Goal: Task Accomplishment & Management: Complete application form

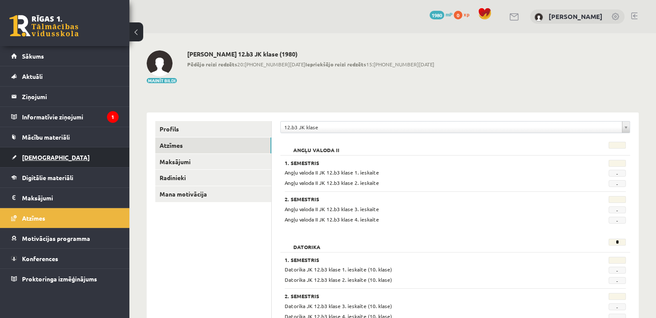
click at [34, 153] on span "[DEMOGRAPHIC_DATA]" at bounding box center [56, 157] width 68 height 8
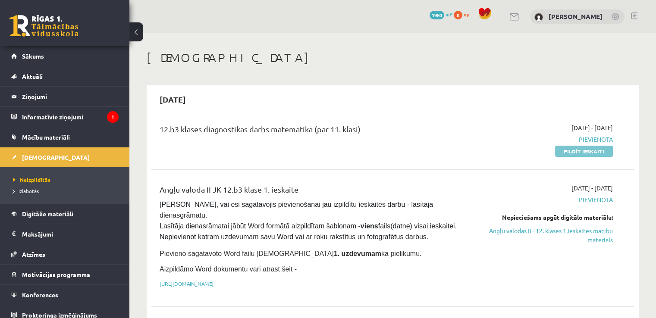
click at [584, 152] on link "Pildīt ieskaiti" at bounding box center [584, 151] width 58 height 11
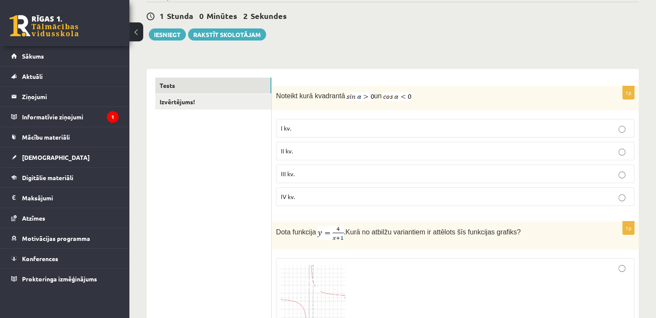
scroll to position [86, 0]
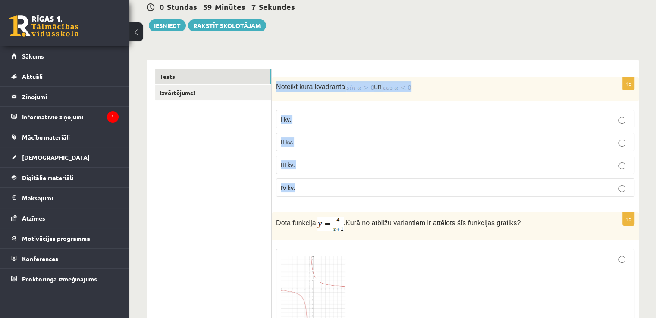
drag, startPoint x: 276, startPoint y: 89, endPoint x: 299, endPoint y: 184, distance: 98.5
click at [299, 184] on div "1p Noteikt kurā kvadrantā un I kv. II kv. III kv. IV kv." at bounding box center [455, 140] width 367 height 127
copy div "Noteikt kurā kvadrantā un I kv. II kv. III kv. IV kv."
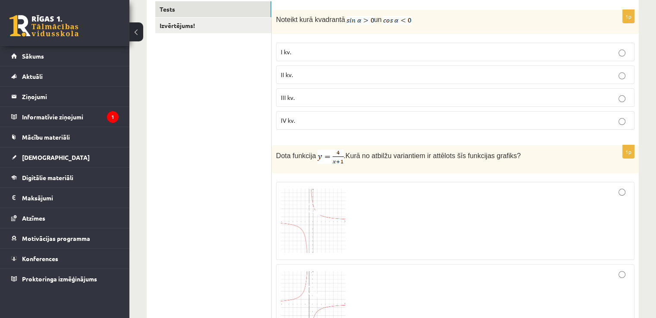
scroll to position [129, 0]
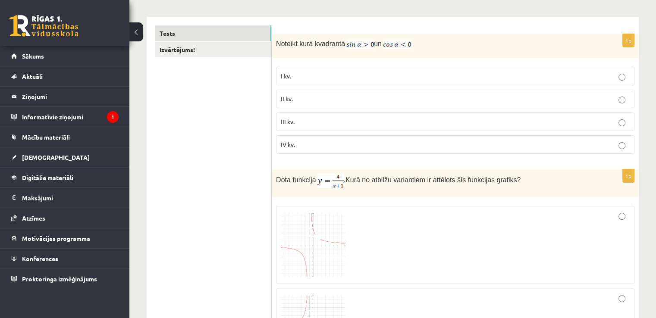
click at [286, 100] on span "II kv." at bounding box center [287, 99] width 12 height 8
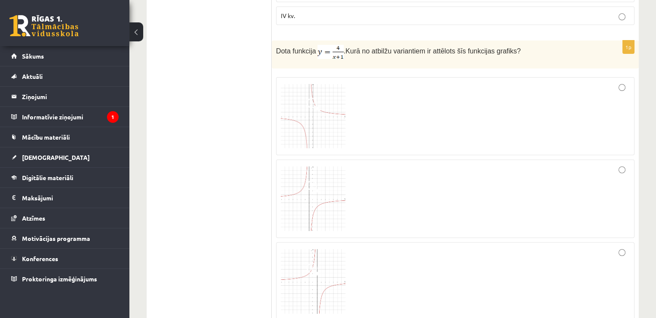
scroll to position [259, 0]
click at [310, 118] on img at bounding box center [313, 116] width 65 height 65
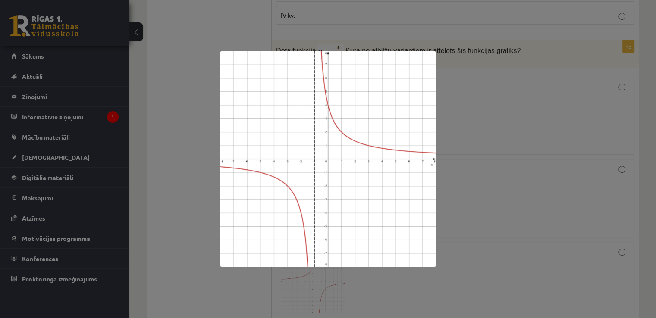
click at [484, 134] on div at bounding box center [328, 159] width 656 height 318
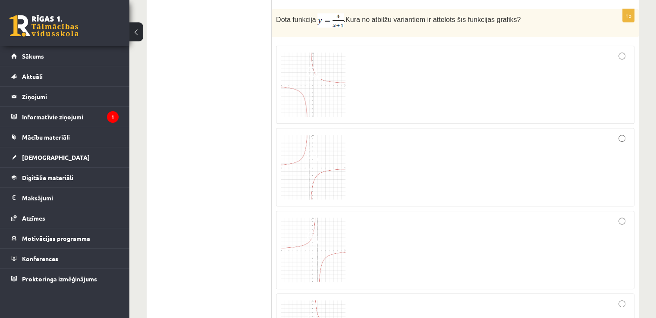
scroll to position [269, 0]
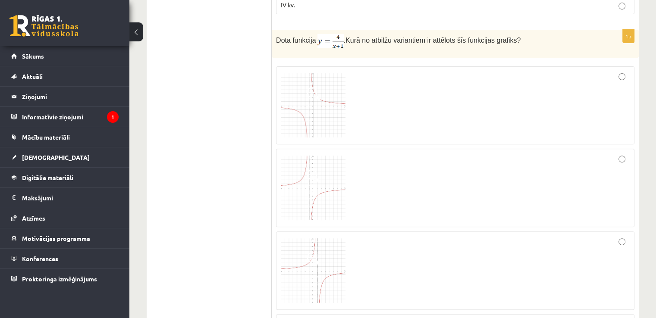
click at [323, 109] on img at bounding box center [313, 105] width 65 height 65
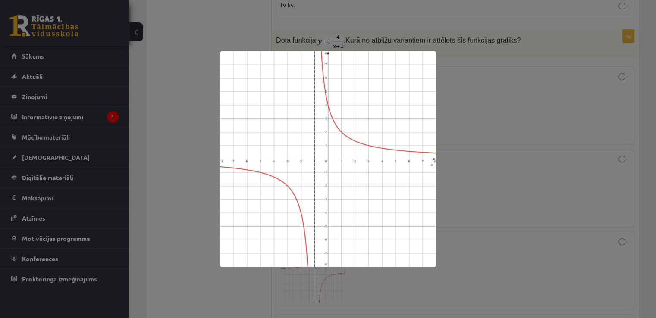
click at [493, 159] on div at bounding box center [328, 159] width 656 height 318
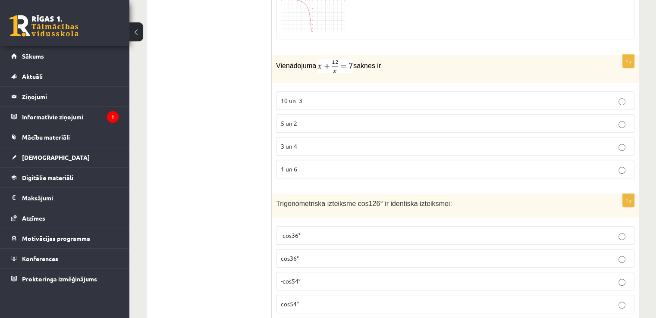
scroll to position [628, 0]
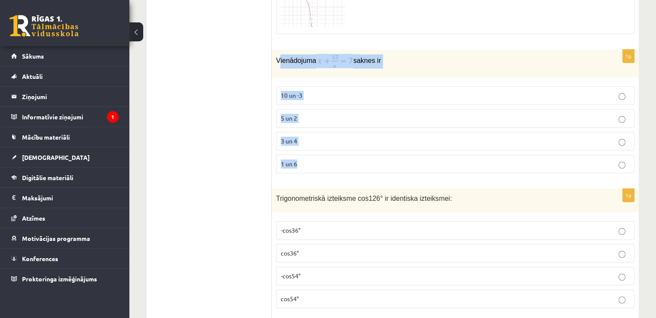
drag, startPoint x: 278, startPoint y: 57, endPoint x: 334, endPoint y: 155, distance: 113.2
click at [334, 155] on div "1p Vienādojuma saknes ir 10 un -3 5 un 2 3 un 4 1 un 6" at bounding box center [455, 115] width 367 height 131
copy div "ienādojuma saknes ir 10 un -3 5 un 2 3 un 4 1 un 6"
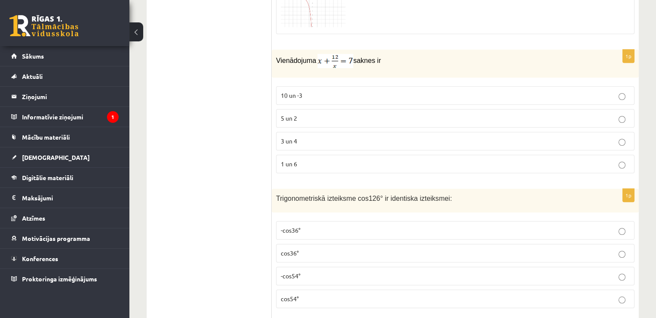
click at [286, 138] on span "3 un 4" at bounding box center [289, 141] width 16 height 8
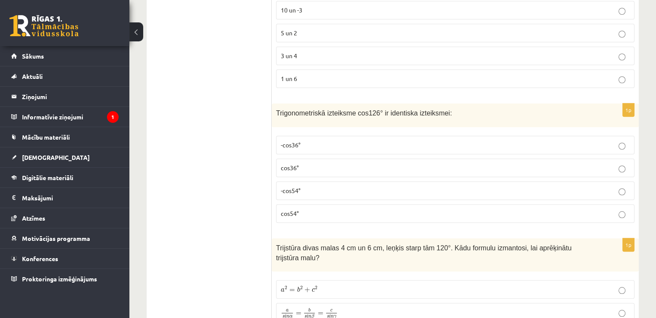
scroll to position [714, 0]
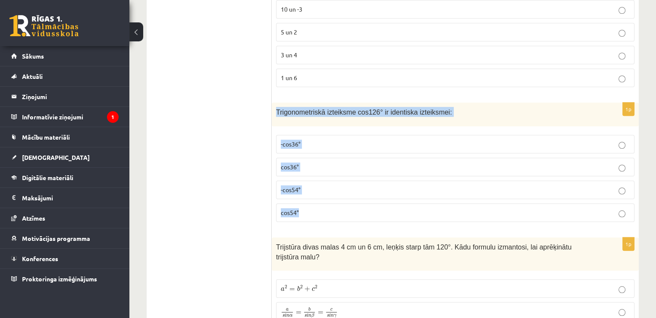
drag, startPoint x: 274, startPoint y: 107, endPoint x: 317, endPoint y: 211, distance: 112.3
click at [317, 211] on div "1p Trigonometriskā izteiksme cos126° ir identiska izteiksmei: -cos36° cos36° -c…" at bounding box center [455, 166] width 367 height 126
copy div "Trigonometriskā izteiksme cos126° ir identiska izteiksmei: -cos36° cos36° -cos5…"
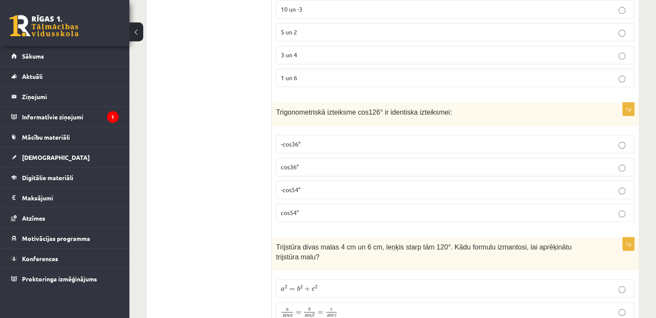
click at [312, 190] on p "-cos54°" at bounding box center [455, 189] width 349 height 9
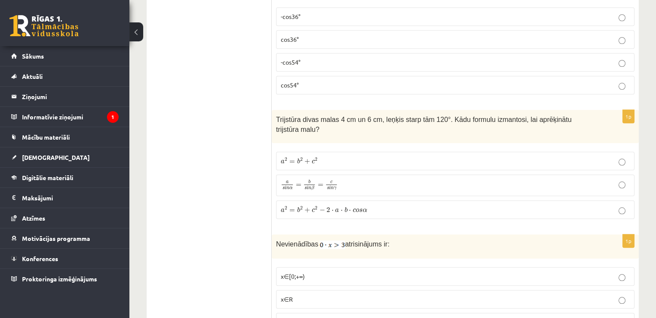
scroll to position [843, 0]
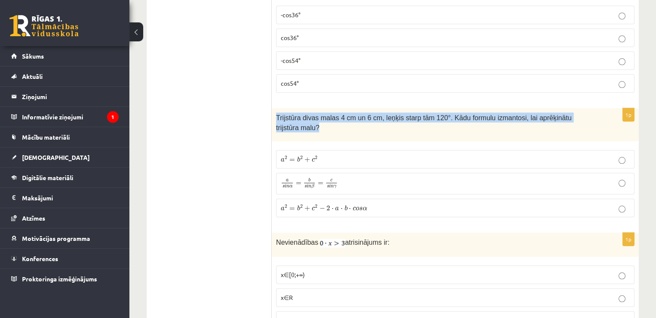
drag, startPoint x: 276, startPoint y: 116, endPoint x: 595, endPoint y: 115, distance: 319.0
click at [595, 115] on div "Trijstūra divas malas 4 cm un 6 cm, leņķis starp tām 120°. Kādu formulu izmanto…" at bounding box center [455, 124] width 367 height 33
copy span "Trijstūra divas malas 4 cm un 6 cm, leņķis starp tām 120°. Kādu formulu izmanto…"
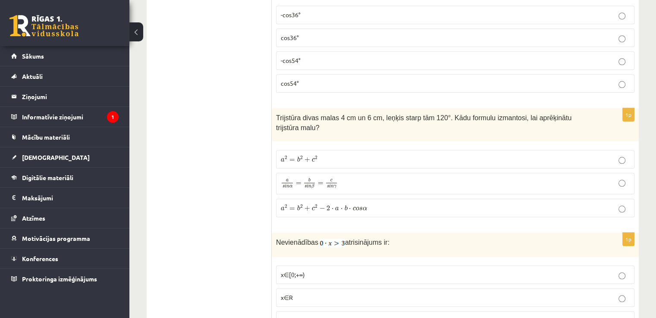
click at [295, 205] on span "a 2 = b 2 + c 2 − 2 ⋅ a ⋅ b ⋅ c o s α" at bounding box center [324, 208] width 86 height 6
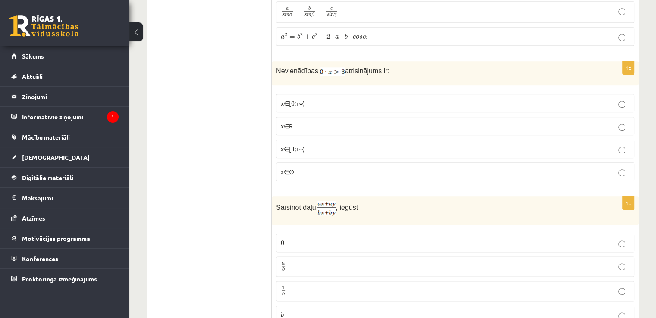
scroll to position [1016, 0]
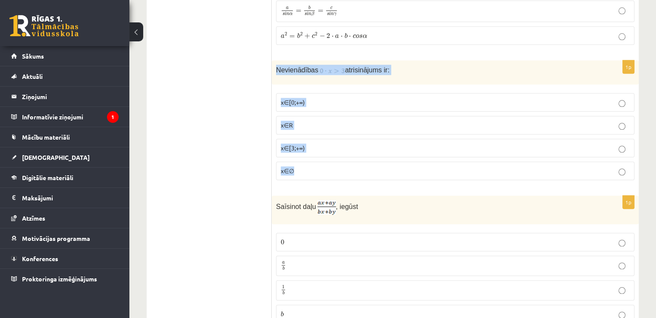
drag, startPoint x: 275, startPoint y: 55, endPoint x: 303, endPoint y: 158, distance: 106.8
click at [303, 158] on div "1p Nevienādības atrisinājums ir: x∈[0;+∞) x∈R x∈[3;+∞) x∈∅" at bounding box center [455, 123] width 367 height 127
copy div "Nevienādības atrisinājums ir: x∈[0;+∞) x∈R x∈[3;+∞) x∈∅"
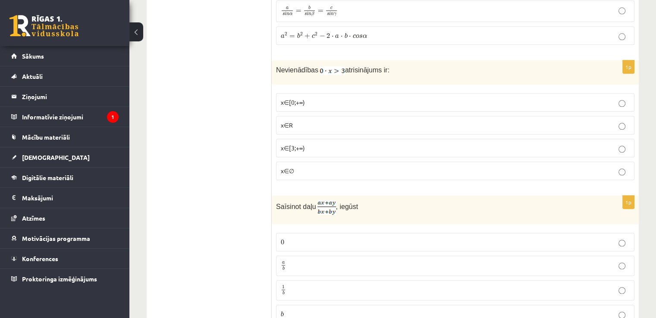
click at [292, 166] on p "x∈∅" at bounding box center [455, 170] width 349 height 9
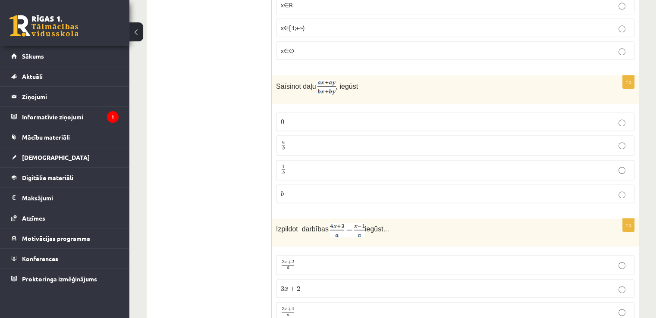
scroll to position [1145, 0]
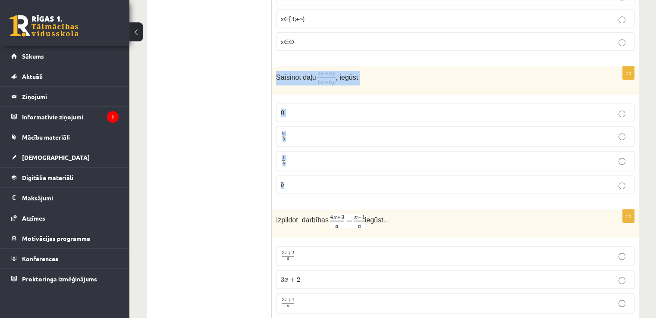
drag, startPoint x: 276, startPoint y: 61, endPoint x: 295, endPoint y: 165, distance: 105.6
click at [295, 165] on div "1p Saīsinot daļu , iegūst 0 0 a b a b 1 b 1 b b b" at bounding box center [455, 133] width 367 height 134
copy div "Saīsinot daļu , iegūst 0 0 a b a b 1 b 1 b b"
click at [295, 131] on p "a b a b" at bounding box center [455, 136] width 349 height 11
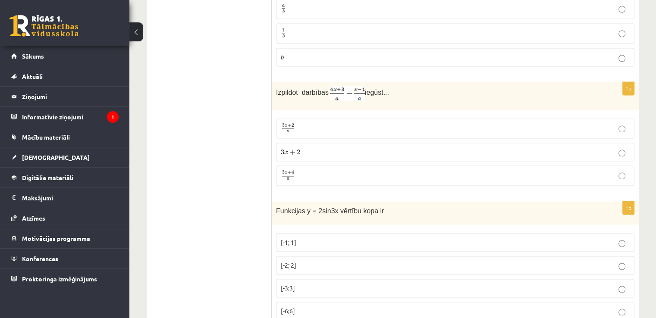
scroll to position [1274, 0]
click at [319, 122] on p "3 x + 2 a 3 x + 2 a" at bounding box center [455, 127] width 349 height 10
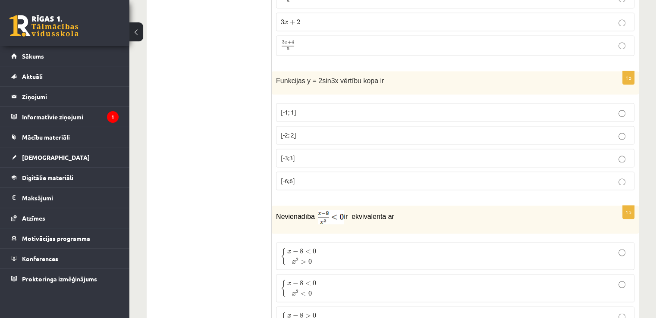
scroll to position [1403, 0]
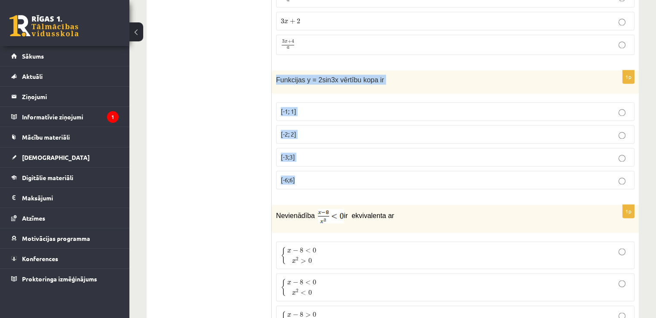
drag, startPoint x: 275, startPoint y: 62, endPoint x: 303, endPoint y: 172, distance: 113.5
click at [303, 172] on div "1p Funkcijas y = 2sin3x vērtību kopa ir [-1; 1] [-2; 2] [-3;3] [-6;6]" at bounding box center [455, 133] width 367 height 126
copy div "Funkcijas y = 2sin3x vērtību kopa ir [-1; 1] [-2; 2] [-3;3] [-6;6]"
click at [287, 130] on span "[-2; 2]" at bounding box center [289, 134] width 16 height 8
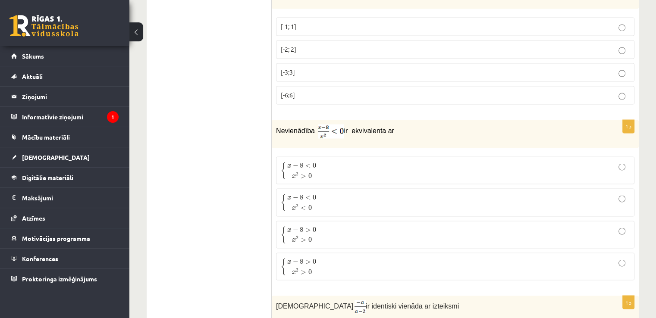
scroll to position [1490, 0]
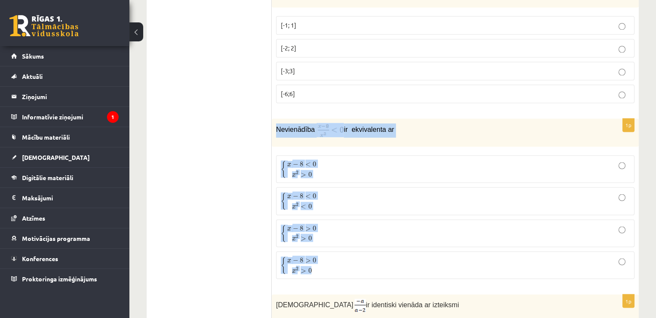
drag, startPoint x: 274, startPoint y: 109, endPoint x: 328, endPoint y: 255, distance: 154.9
click at [328, 255] on div "1p Nevienādība ir ekvivalenta ar { x − 8 < 0 x 2 > 0 { x − 8 < 0 x 2 > 0 { x − …" at bounding box center [455, 202] width 367 height 167
copy div "Nevienādība ir ekvivalenta ar { x − 8 < 0 x 2 > 0 { x − 8 < 0 x 2 > 0 { x − 8 <…"
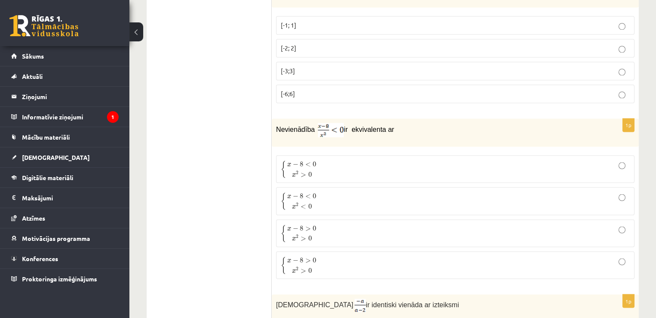
click at [303, 172] on span ">" at bounding box center [303, 174] width 6 height 4
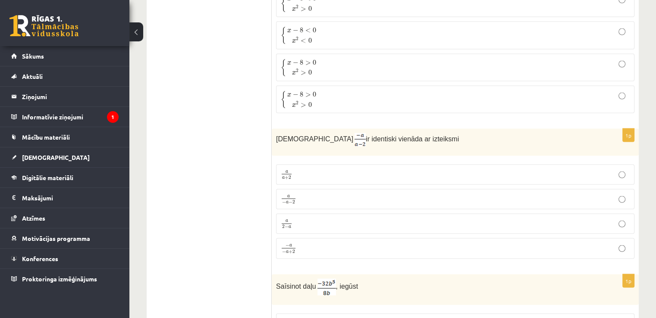
scroll to position [1662, 0]
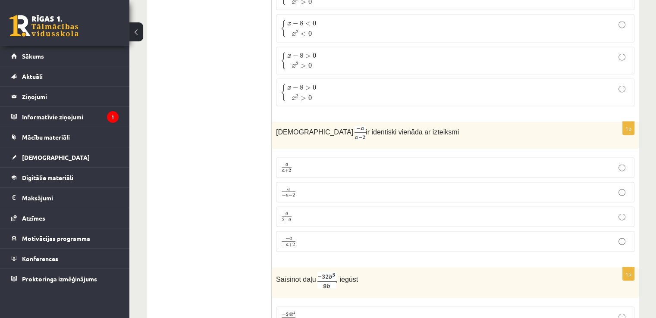
click at [301, 212] on p "a 2 − a a 2 − a" at bounding box center [455, 217] width 349 height 11
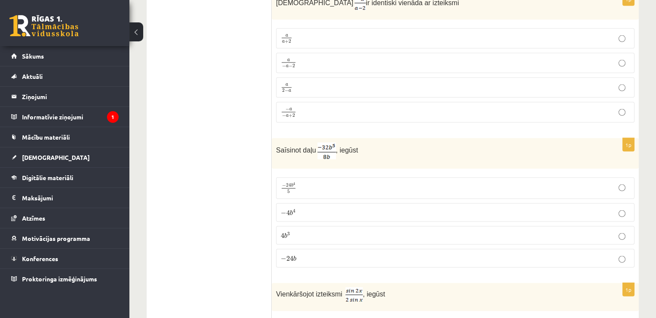
scroll to position [1791, 0]
drag, startPoint x: 276, startPoint y: 129, endPoint x: 360, endPoint y: 126, distance: 84.1
click at [360, 143] on p "Saīsinot daļu , iegūst" at bounding box center [433, 151] width 315 height 17
copy p "Saīsinot daļu , iegūst"
click at [394, 142] on div "Saīsinot daļu , iegūst" at bounding box center [455, 153] width 367 height 31
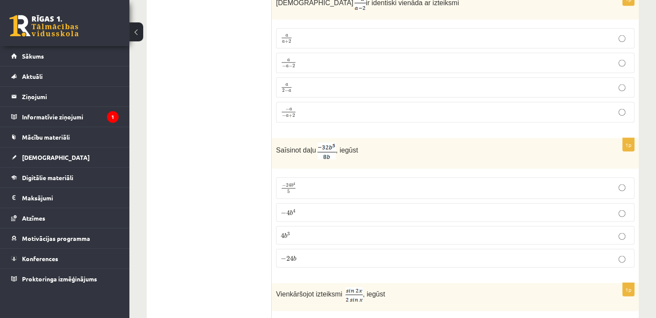
click at [290, 210] on span "b" at bounding box center [291, 213] width 3 height 6
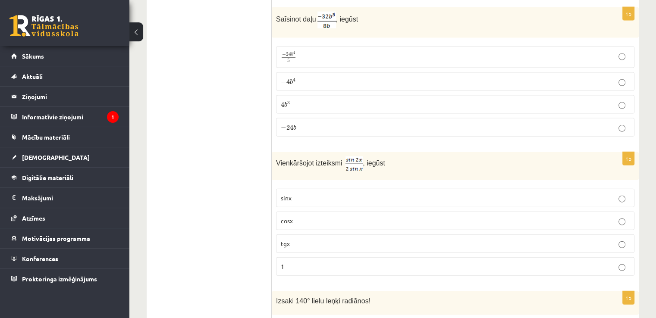
scroll to position [1921, 0]
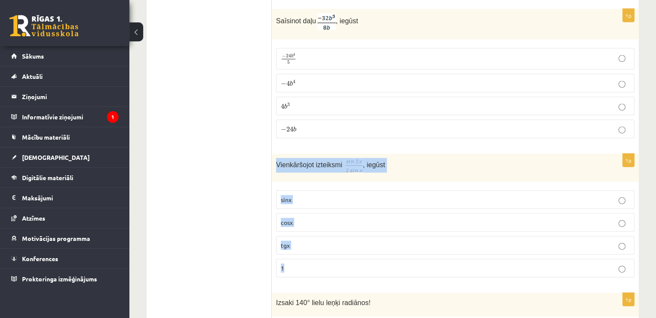
drag, startPoint x: 276, startPoint y: 144, endPoint x: 303, endPoint y: 249, distance: 108.3
click at [303, 249] on div "1p Vienkāršojot izteiksmi , iegūst sinx cosx tgx 1" at bounding box center [455, 219] width 367 height 131
copy div "Vienkāršojot izteiksmi , iegūst sinx cosx tgx 1"
click at [297, 213] on label "cosx" at bounding box center [455, 222] width 358 height 19
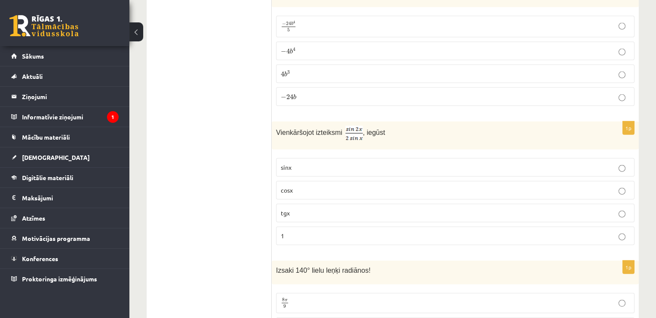
scroll to position [2050, 0]
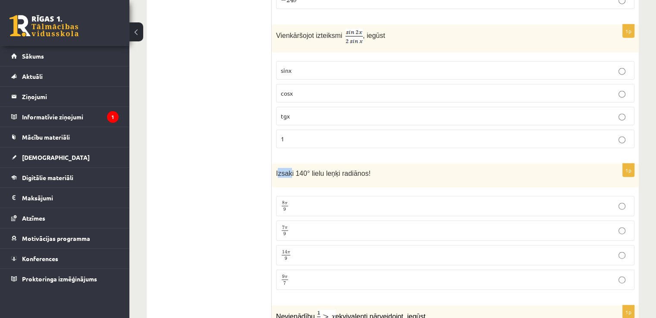
drag, startPoint x: 277, startPoint y: 152, endPoint x: 290, endPoint y: 158, distance: 13.7
click at [290, 164] on div "Izsaki 140° lielu leņķi radiānos!" at bounding box center [455, 176] width 367 height 24
click at [310, 168] on p "Izsaki 140° lielu leņķi radiānos!" at bounding box center [433, 173] width 315 height 10
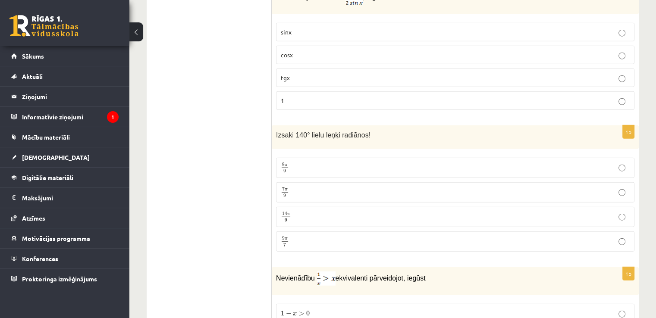
scroll to position [2093, 0]
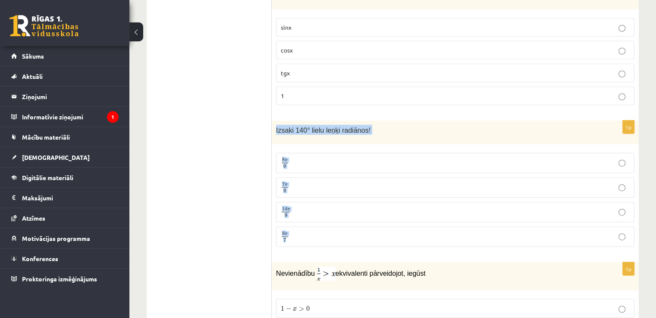
drag, startPoint x: 272, startPoint y: 108, endPoint x: 300, endPoint y: 216, distance: 111.0
click at [300, 216] on div "1p Izsaki 140° lielu leņķi radiānos! 8 π 9 8 π 9 7 π 9 7 π 9 14 π 9 14 π 9 9 π …" at bounding box center [455, 187] width 367 height 133
click at [214, 178] on ul "Tests Izvērtējums!" at bounding box center [213, 253] width 116 height 4383
click at [291, 182] on p "7 π 9 7 π 9" at bounding box center [455, 187] width 349 height 11
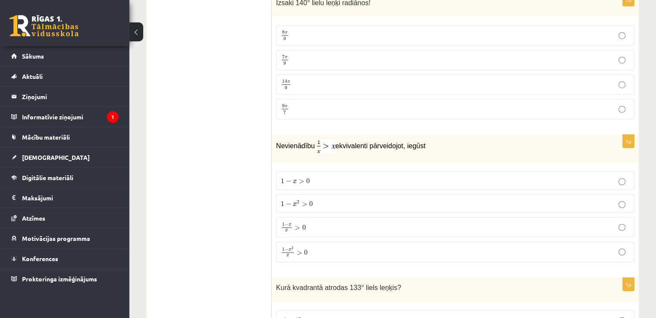
scroll to position [2222, 0]
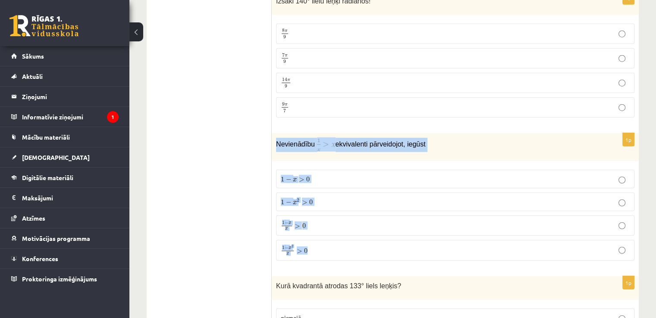
drag, startPoint x: 275, startPoint y: 119, endPoint x: 323, endPoint y: 235, distance: 124.9
click at [323, 235] on div "1p Nevienādību ekvivalenti pārveidojot, iegūst 1 − x > 0 1 − x > 0 1 − x 2 > 0 …" at bounding box center [455, 200] width 367 height 134
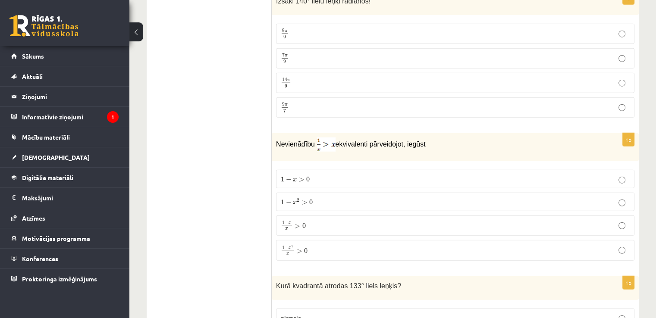
click at [236, 190] on ul "Tests Izvērtējums!" at bounding box center [213, 123] width 116 height 4383
click at [312, 245] on p "1 − x 2 x > 0 1 − x 2 x > 0" at bounding box center [455, 250] width 349 height 11
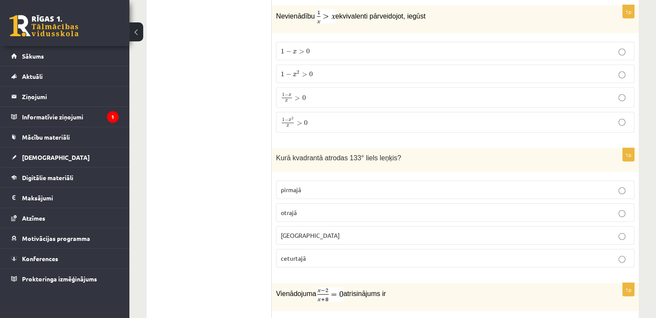
scroll to position [2352, 0]
click at [294, 230] on p "trešajā" at bounding box center [455, 234] width 349 height 9
click at [295, 202] on label "otrajā" at bounding box center [455, 211] width 358 height 19
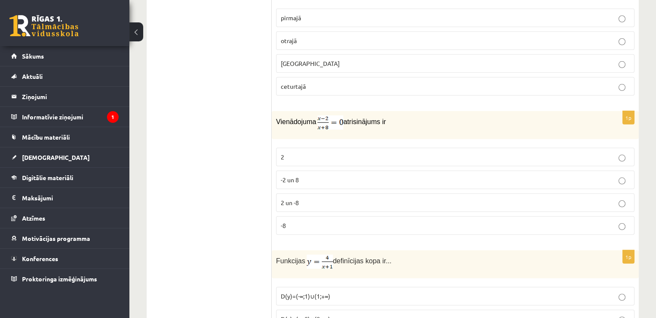
scroll to position [2524, 0]
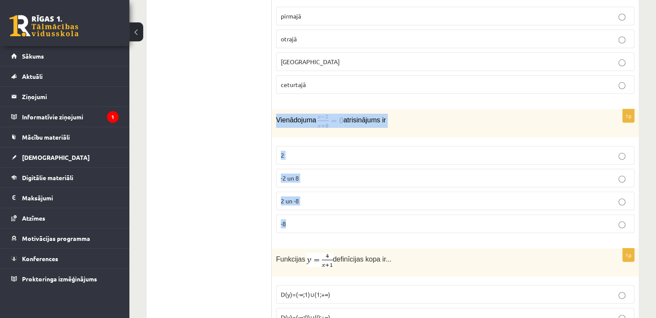
drag, startPoint x: 274, startPoint y: 96, endPoint x: 317, endPoint y: 199, distance: 112.2
click at [317, 199] on div "1p Vienādojuma atrisinājums ir 2 -2 un 8 2 un -8 -8" at bounding box center [455, 174] width 367 height 131
click at [285, 151] on p "2" at bounding box center [455, 155] width 349 height 9
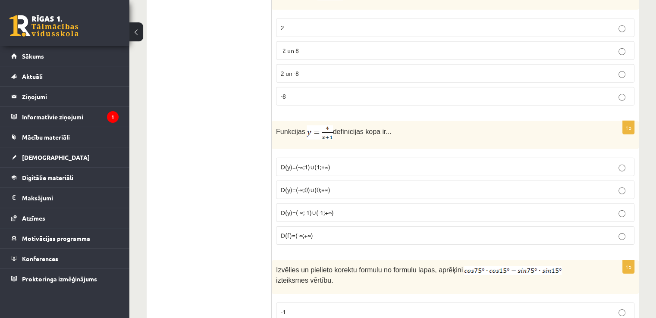
scroll to position [2653, 0]
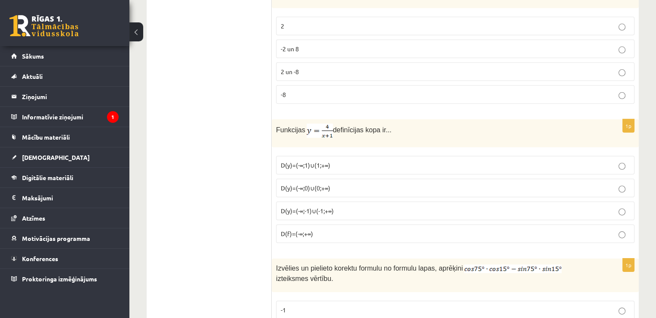
drag, startPoint x: 275, startPoint y: 104, endPoint x: 387, endPoint y: 106, distance: 111.2
click at [387, 119] on div "Funkcijas definīcijas kopa ir..." at bounding box center [455, 133] width 367 height 28
click at [411, 124] on p "Funkcijas definīcijas kopa ir..." at bounding box center [433, 131] width 315 height 14
click at [309, 184] on p "D(y)=(-∞;0)∪(0;+∞)" at bounding box center [455, 188] width 349 height 9
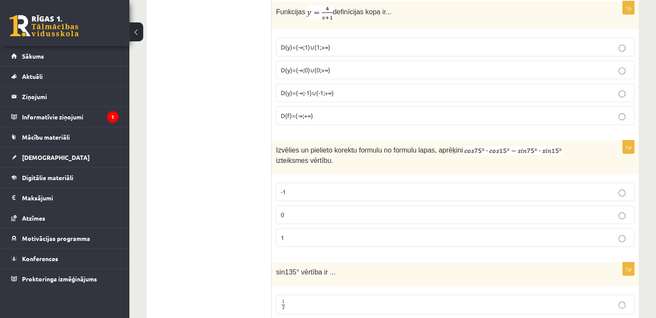
scroll to position [2783, 0]
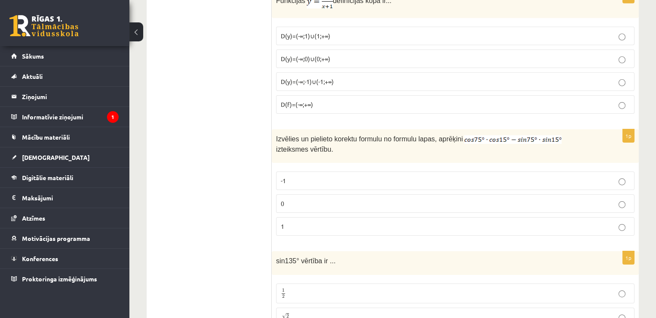
drag, startPoint x: 275, startPoint y: 111, endPoint x: 300, endPoint y: 128, distance: 30.5
click at [300, 129] on div "Izvēlies un pielieto korektu formulu no formulu lapas, aprēķini izteiksmes vērt…" at bounding box center [455, 146] width 367 height 34
click at [338, 131] on div "Izvēlies un pielieto korektu formulu no formulu lapas, aprēķini izteiksmes vērt…" at bounding box center [455, 146] width 367 height 34
click at [309, 194] on label "0" at bounding box center [455, 203] width 358 height 19
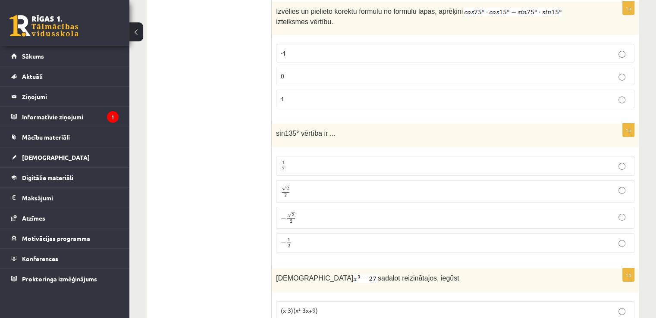
scroll to position [2912, 0]
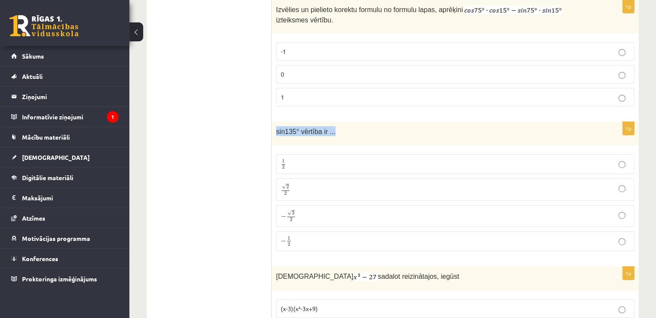
drag, startPoint x: 273, startPoint y: 106, endPoint x: 331, endPoint y: 110, distance: 57.9
click at [331, 122] on div "sin135° vērtība ir ..." at bounding box center [455, 134] width 367 height 24
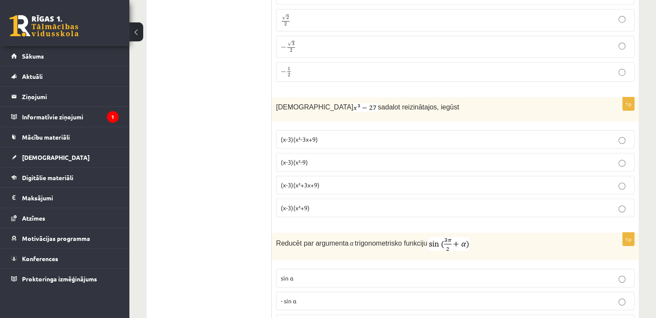
scroll to position [3085, 0]
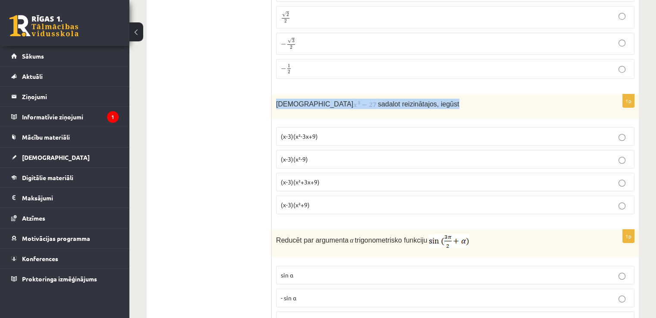
drag, startPoint x: 275, startPoint y: 76, endPoint x: 404, endPoint y: 76, distance: 128.9
click at [404, 94] on div "Izteiksmi sadalot reizinātajos, iegūst" at bounding box center [455, 106] width 367 height 24
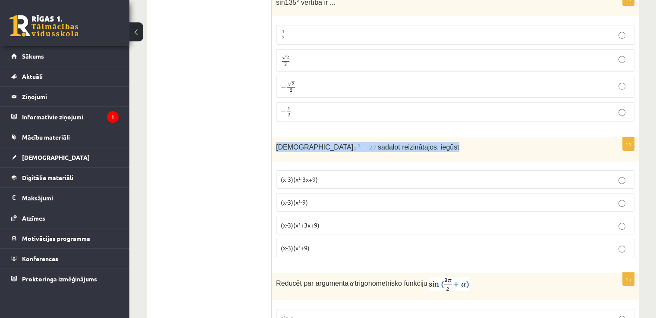
click at [420, 142] on p "Izteiksmi sadalot reizinātajos, iegūst" at bounding box center [433, 147] width 315 height 10
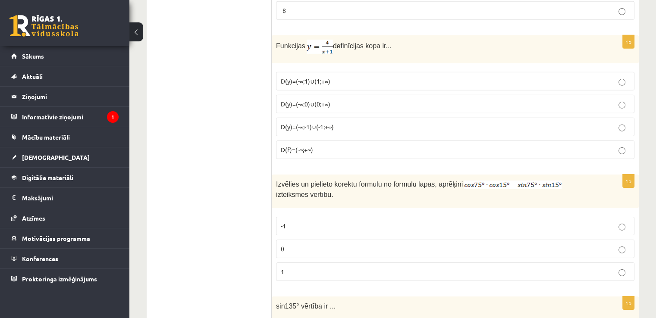
scroll to position [2912, 0]
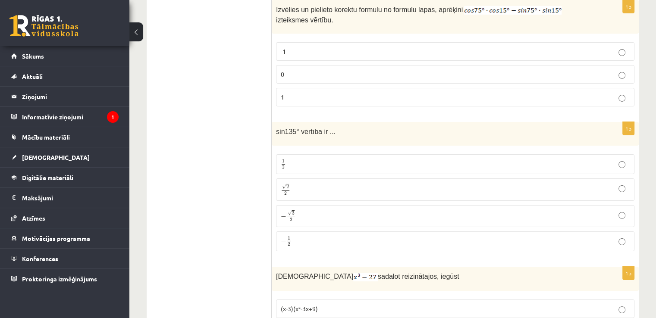
click at [295, 183] on p "√ 2 2 2 2" at bounding box center [455, 189] width 349 height 13
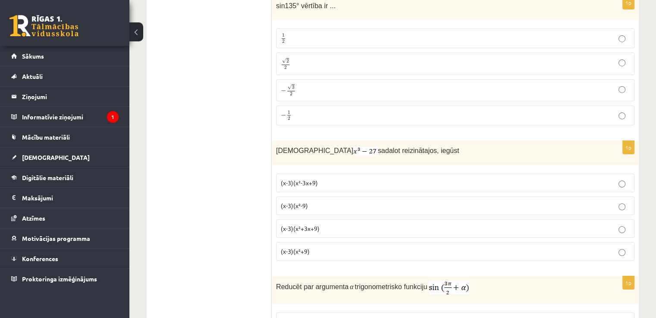
scroll to position [3041, 0]
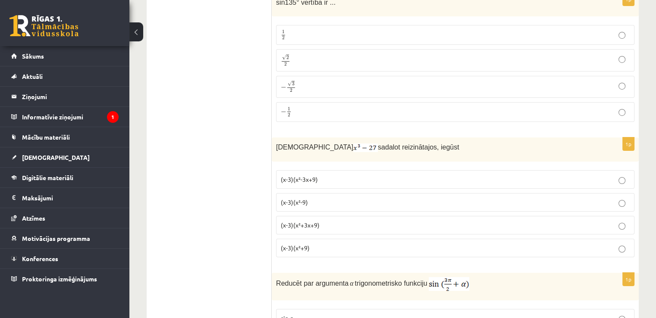
click at [311, 175] on span "(x-3)(x²-3x+9)" at bounding box center [299, 179] width 37 height 8
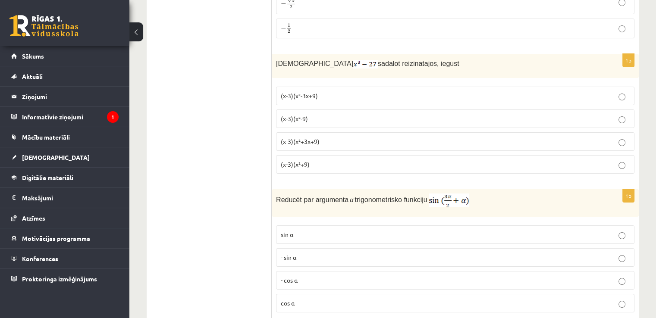
scroll to position [3128, 0]
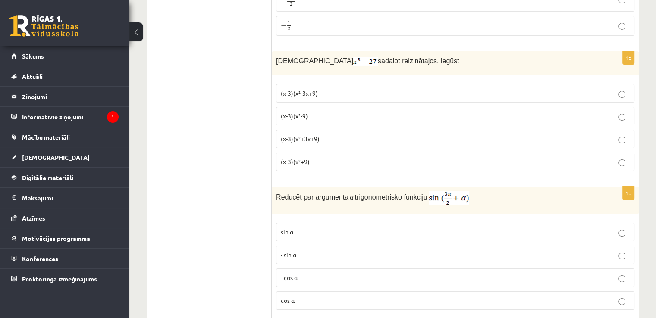
click at [303, 134] on p "(x-3)(x²+3x+9)" at bounding box center [455, 138] width 349 height 9
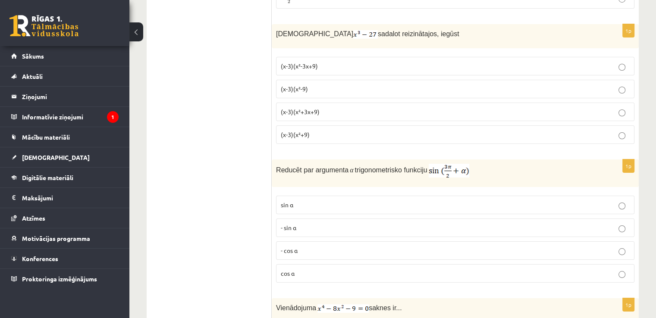
scroll to position [3142, 0]
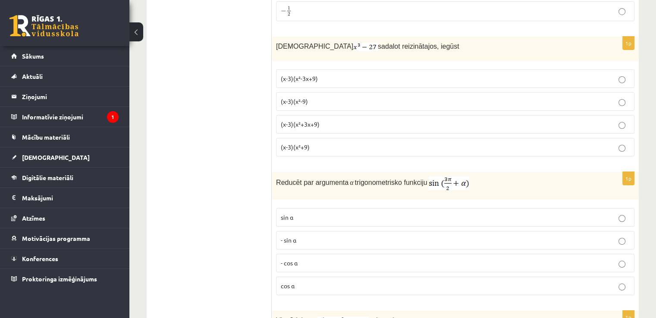
drag, startPoint x: 275, startPoint y: 156, endPoint x: 418, endPoint y: 158, distance: 143.6
click at [418, 172] on div "Reducēt par argumenta α trigonometrisko funkciju" at bounding box center [455, 186] width 367 height 28
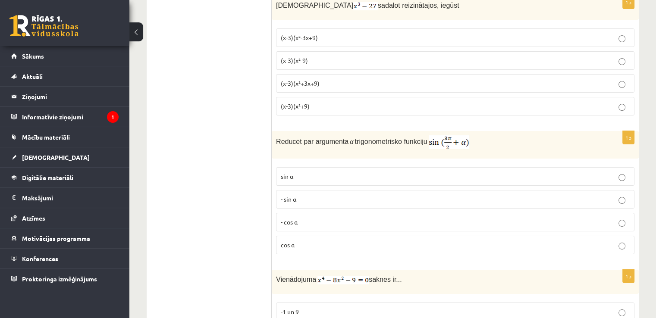
scroll to position [3185, 0]
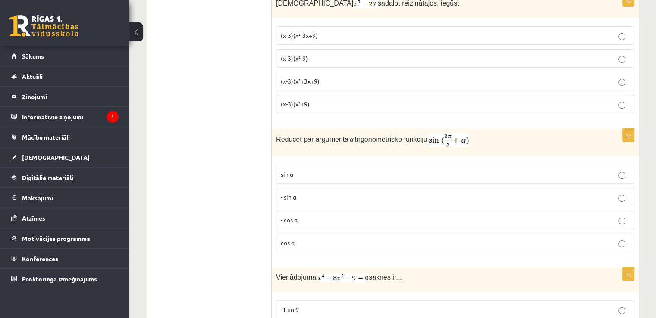
click at [298, 216] on p "- cos ⁡α" at bounding box center [455, 220] width 349 height 9
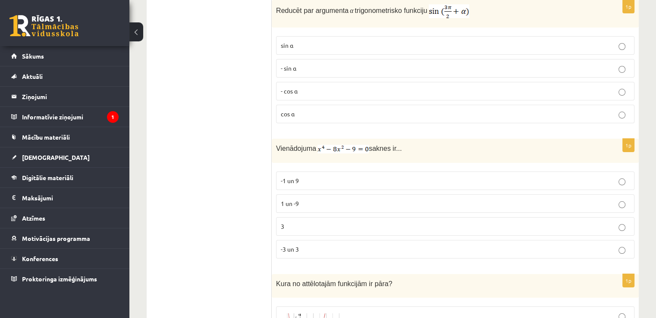
scroll to position [3315, 0]
click at [279, 144] on span "Vienādojuma" at bounding box center [296, 147] width 40 height 7
drag, startPoint x: 276, startPoint y: 120, endPoint x: 403, endPoint y: 121, distance: 127.6
click at [403, 143] on p "Vienādojuma saknes ir..." at bounding box center [433, 148] width 315 height 10
click at [432, 143] on p "Vienādojuma saknes ir..." at bounding box center [433, 148] width 315 height 10
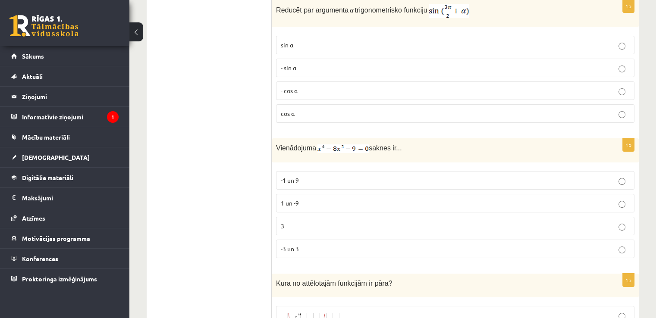
click at [283, 245] on span "-3 un 3" at bounding box center [290, 249] width 18 height 8
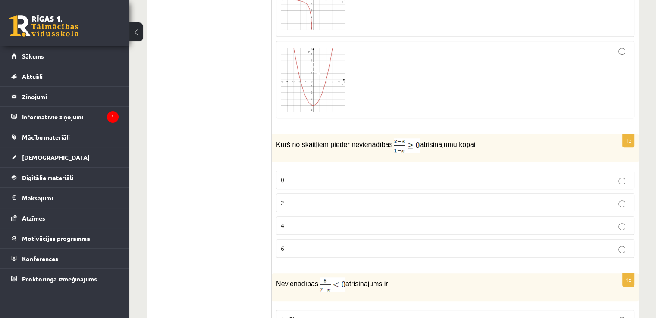
scroll to position [3746, 0]
drag, startPoint x: 276, startPoint y: 117, endPoint x: 464, endPoint y: 109, distance: 188.1
click at [464, 138] on p "Kurš no skaitļiem pieder nevienādības atrisinājumu kopai" at bounding box center [433, 145] width 315 height 14
click at [300, 170] on label "0" at bounding box center [455, 179] width 358 height 19
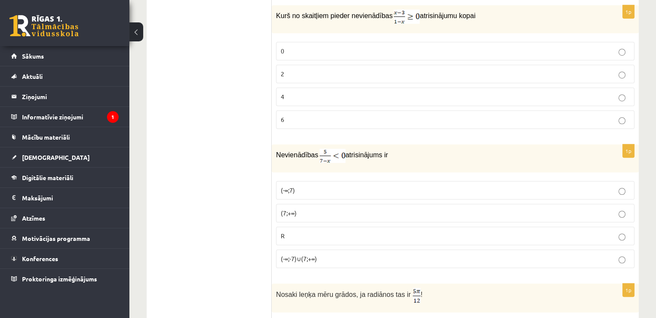
scroll to position [3875, 0]
drag, startPoint x: 275, startPoint y: 123, endPoint x: 387, endPoint y: 119, distance: 112.1
click at [387, 143] on div "Nevienādības atrisinājums ir" at bounding box center [455, 157] width 367 height 28
click at [405, 143] on div "Nevienādības atrisinājums ir" at bounding box center [455, 157] width 367 height 28
drag, startPoint x: 268, startPoint y: 154, endPoint x: 322, endPoint y: 211, distance: 78.4
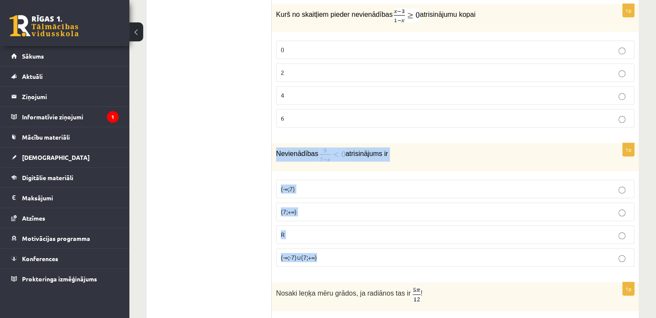
drag, startPoint x: 272, startPoint y: 123, endPoint x: 319, endPoint y: 223, distance: 110.3
click at [319, 223] on div "1p Nevienādības atrisinājums ir (-∞;7) (7;+∞) R (-∞;-7)∪(7;+∞)" at bounding box center [455, 208] width 367 height 131
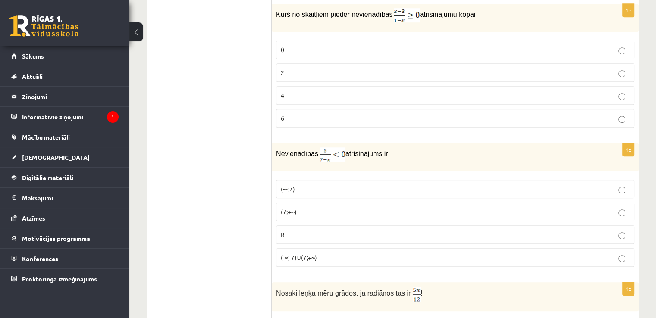
click at [279, 203] on label "(7;+∞)" at bounding box center [455, 212] width 358 height 19
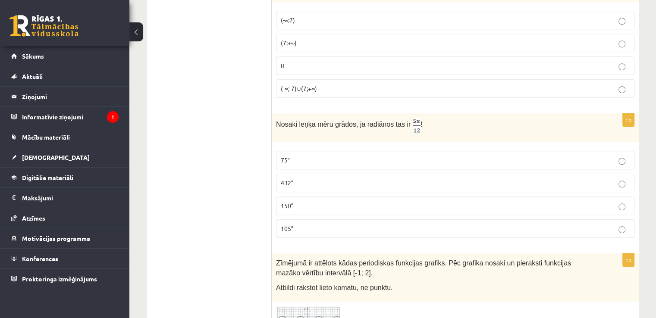
scroll to position [4047, 0]
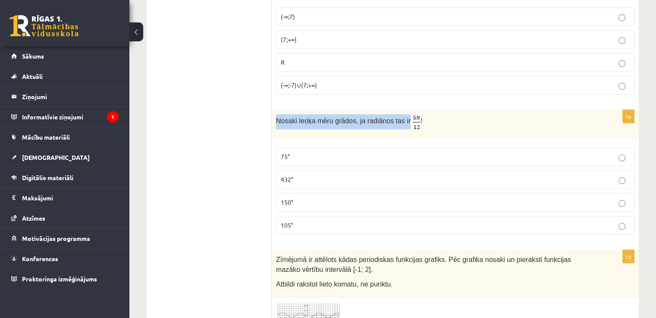
drag, startPoint x: 276, startPoint y: 90, endPoint x: 397, endPoint y: 92, distance: 121.1
click at [397, 117] on span "Nosaki leņķa mēru grādos, ja radiānos tas ir" at bounding box center [343, 120] width 134 height 7
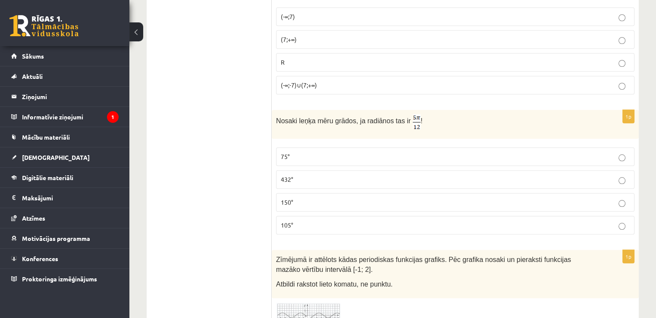
click at [290, 152] on p "75°" at bounding box center [455, 156] width 349 height 9
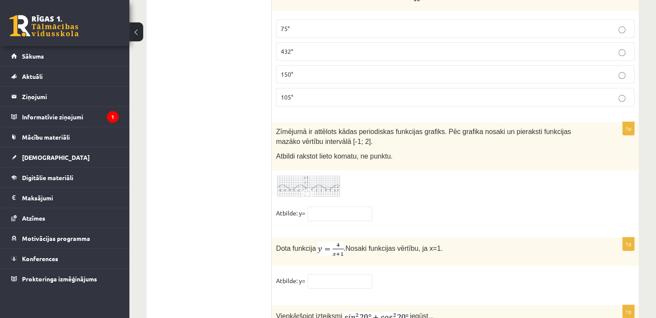
scroll to position [4177, 0]
click at [310, 187] on span at bounding box center [309, 194] width 14 height 14
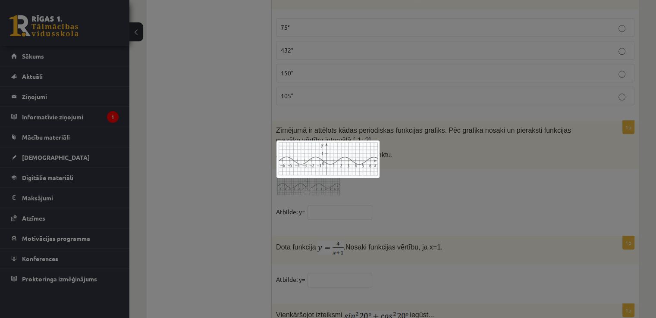
click at [235, 172] on div at bounding box center [328, 159] width 656 height 318
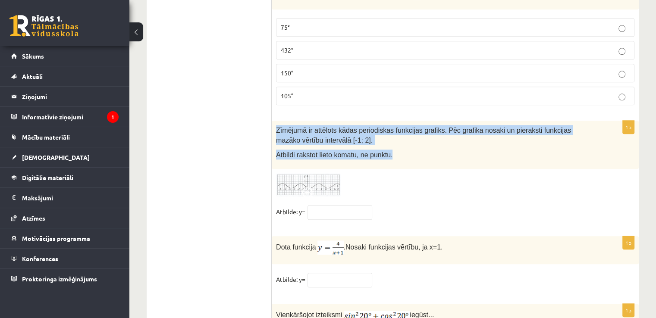
drag, startPoint x: 276, startPoint y: 98, endPoint x: 386, endPoint y: 122, distance: 112.8
click at [386, 122] on div "Zīmējumā ir attēlots kādas periodiskas funkcijas grafiks. Pēc grafika nosaki un…" at bounding box center [455, 145] width 367 height 48
click at [388, 131] on div "Zīmējumā ir attēlots kādas periodiskas funkcijas grafiks. Pēc grafika nosaki un…" at bounding box center [455, 145] width 367 height 48
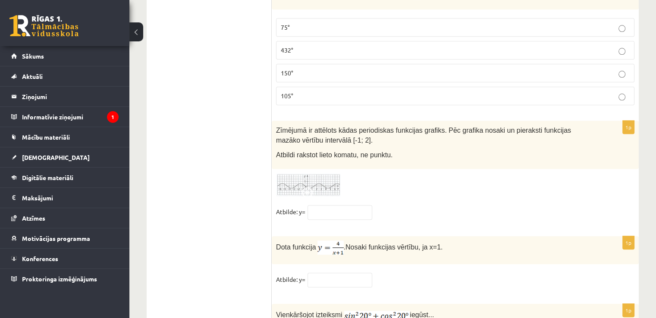
click at [314, 187] on span at bounding box center [309, 194] width 14 height 14
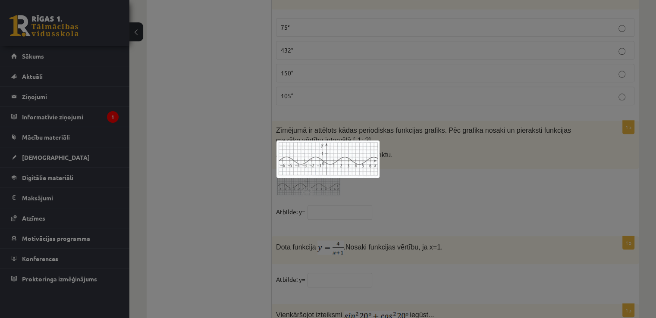
click at [429, 157] on div at bounding box center [328, 159] width 656 height 318
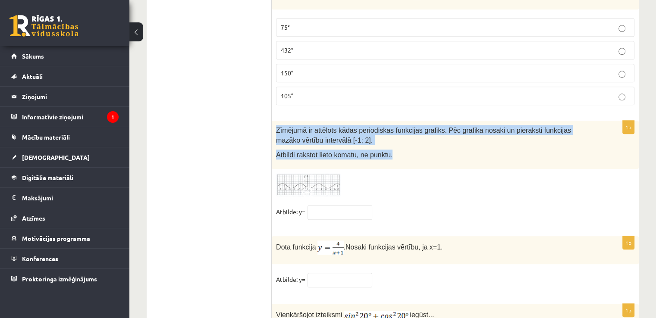
drag, startPoint x: 275, startPoint y: 97, endPoint x: 391, endPoint y: 121, distance: 118.7
click at [391, 121] on div "Zīmējumā ir attēlots kādas periodiskas funkcijas grafiks. Pēc grafika nosaki un…" at bounding box center [455, 145] width 367 height 48
click at [402, 129] on div "Zīmējumā ir attēlots kādas periodiskas funkcijas grafiks. Pēc grafika nosaki un…" at bounding box center [455, 145] width 367 height 48
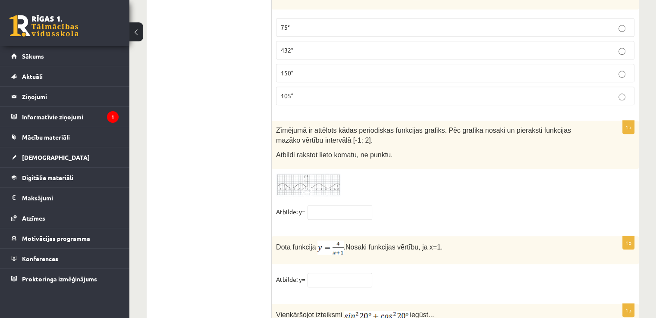
click at [317, 173] on img at bounding box center [308, 185] width 65 height 24
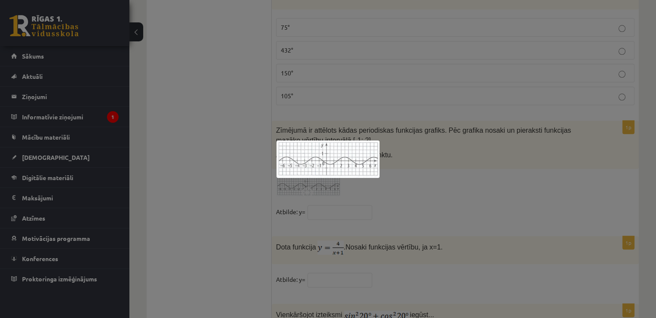
click at [442, 172] on div at bounding box center [328, 159] width 656 height 318
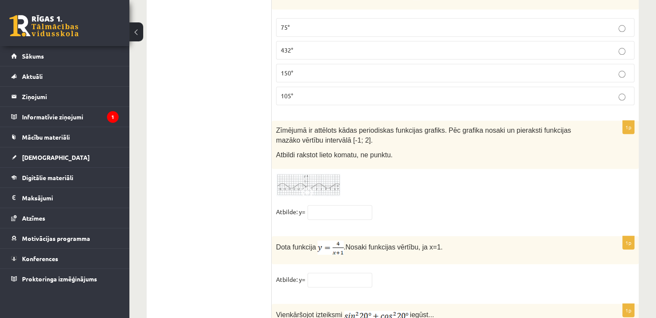
click at [320, 173] on img at bounding box center [308, 185] width 65 height 24
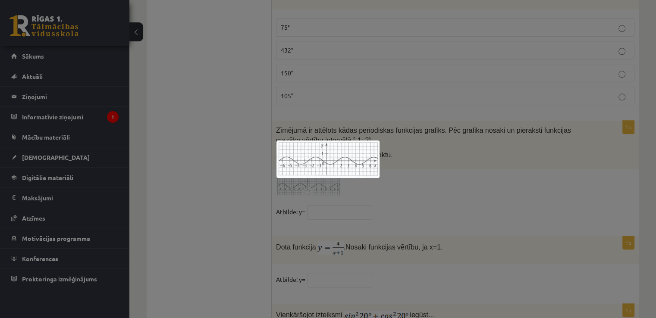
click at [411, 169] on div at bounding box center [328, 159] width 656 height 318
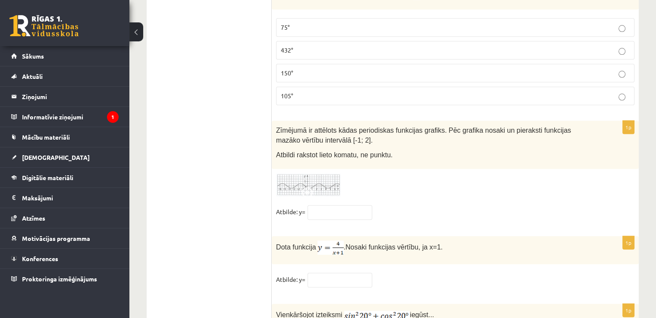
click at [286, 173] on img at bounding box center [308, 185] width 65 height 24
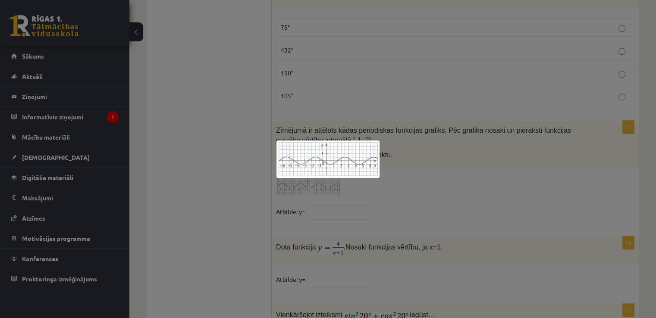
click at [417, 150] on div at bounding box center [328, 159] width 656 height 318
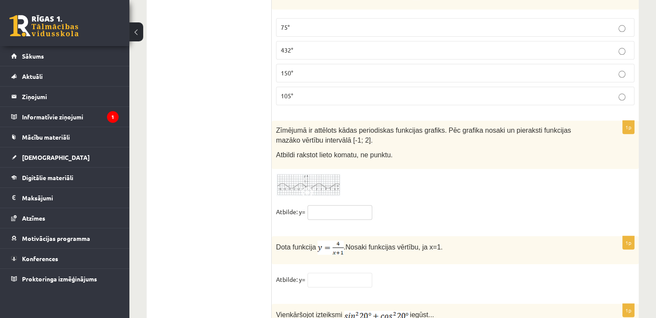
click at [330, 205] on input "text" at bounding box center [339, 212] width 65 height 15
click at [309, 205] on input "***" at bounding box center [339, 212] width 65 height 15
type input "****"
click at [399, 173] on div at bounding box center [455, 185] width 358 height 24
click at [324, 173] on img at bounding box center [308, 185] width 65 height 24
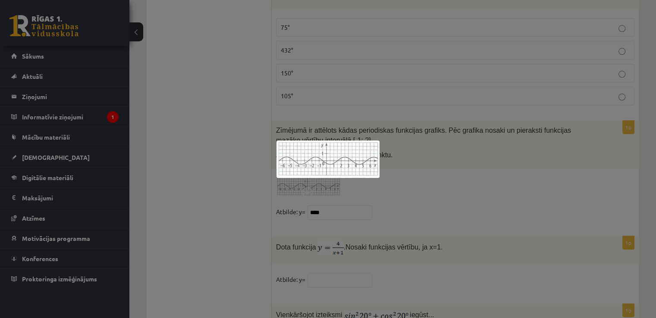
click at [484, 173] on div at bounding box center [328, 159] width 656 height 318
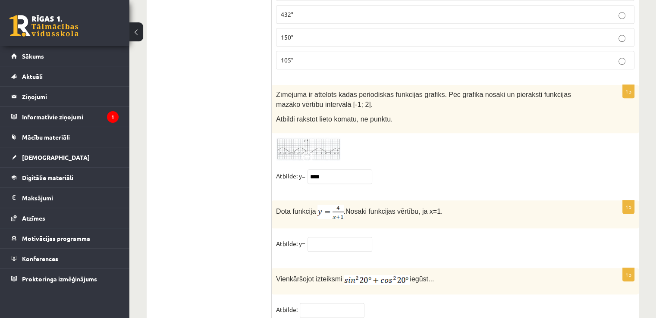
scroll to position [4216, 0]
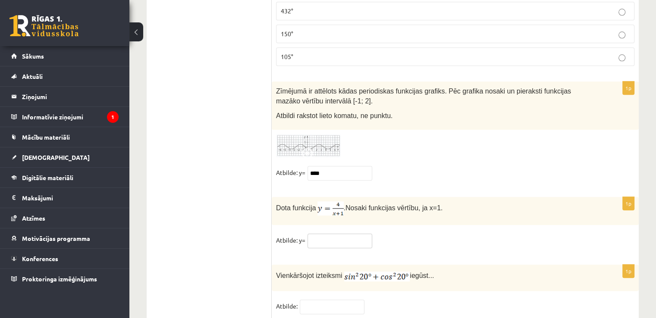
click at [316, 234] on input "text" at bounding box center [339, 241] width 65 height 15
type input "*"
click at [285, 265] on div "Vienkāršojot izteiksmi iegūst..." at bounding box center [455, 278] width 367 height 26
click at [316, 300] on input "text" at bounding box center [332, 307] width 65 height 15
click at [317, 269] on p "Vienkāršojot izteiksmi iegūst..." at bounding box center [433, 275] width 315 height 13
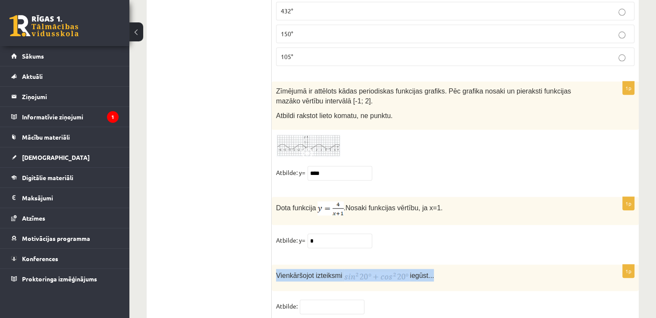
drag, startPoint x: 275, startPoint y: 245, endPoint x: 429, endPoint y: 247, distance: 154.3
click at [429, 265] on div "Vienkāršojot izteiksmi iegūst..." at bounding box center [455, 278] width 367 height 26
click at [458, 265] on div "Vienkāršojot izteiksmi iegūst..." at bounding box center [455, 278] width 367 height 26
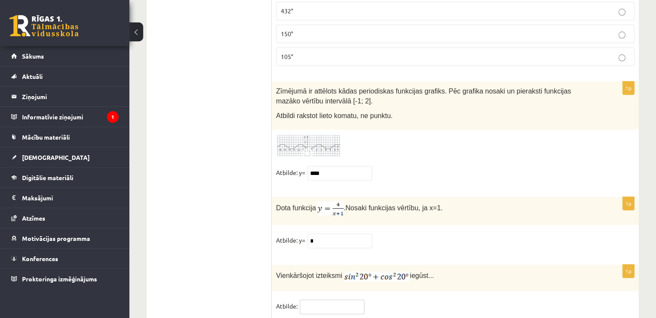
click at [317, 300] on input "text" at bounding box center [332, 307] width 65 height 15
type input "*"
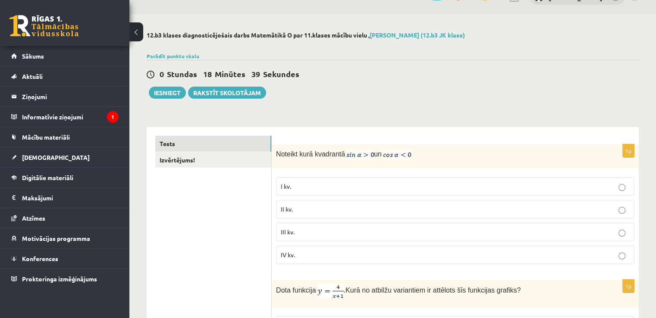
scroll to position [0, 0]
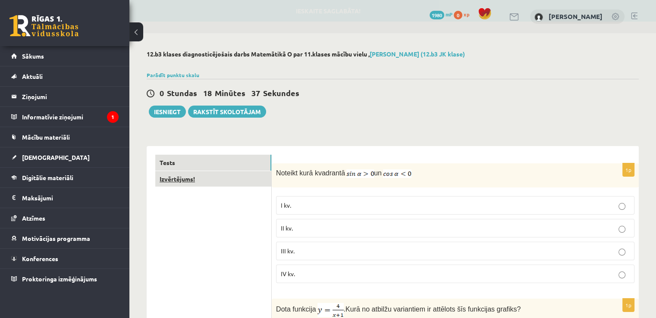
click at [200, 178] on link "Izvērtējums!" at bounding box center [213, 179] width 116 height 16
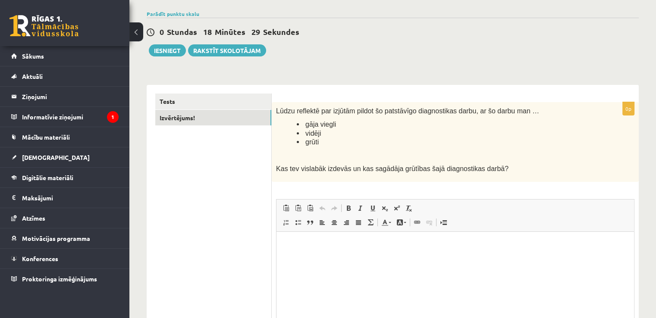
scroll to position [104, 0]
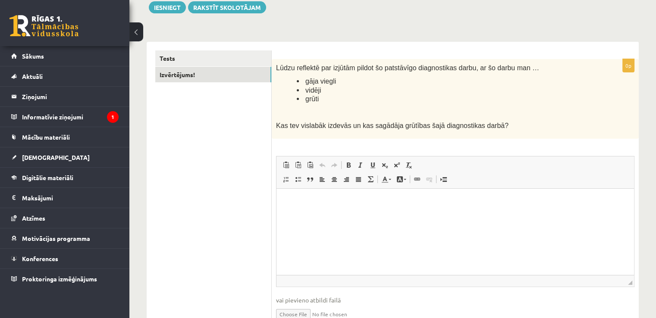
click at [332, 215] on html at bounding box center [454, 202] width 357 height 26
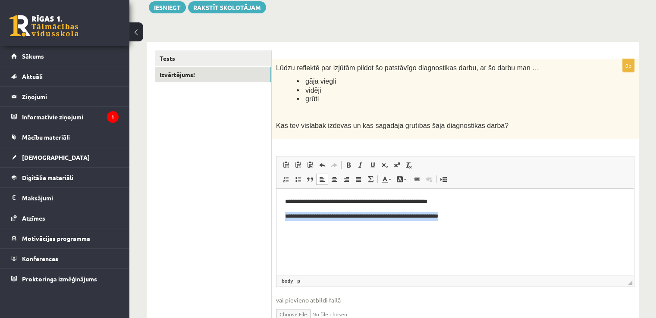
drag, startPoint x: 463, startPoint y: 221, endPoint x: 548, endPoint y: 410, distance: 207.0
click at [276, 221] on html "**********" at bounding box center [454, 209] width 357 height 41
click at [307, 229] on html "**********" at bounding box center [454, 209] width 357 height 41
drag, startPoint x: 338, startPoint y: 203, endPoint x: 322, endPoint y: 203, distance: 16.4
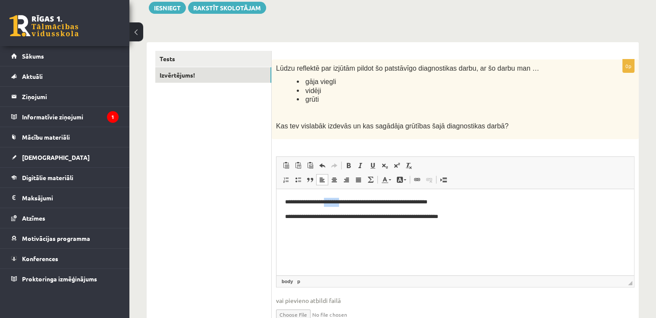
click at [322, 203] on p "**********" at bounding box center [455, 202] width 341 height 9
click at [425, 225] on html "**********" at bounding box center [454, 209] width 357 height 41
click at [375, 221] on p "**********" at bounding box center [455, 217] width 341 height 9
click at [478, 222] on html "**********" at bounding box center [454, 209] width 357 height 41
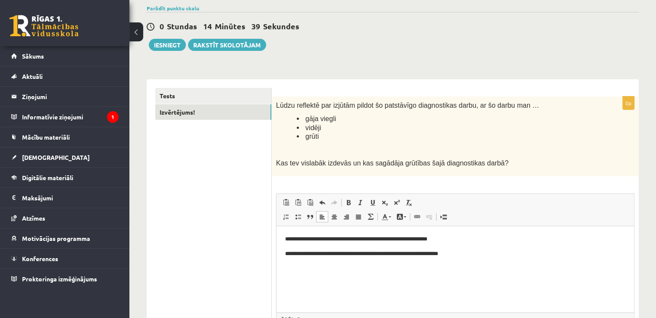
scroll to position [61, 0]
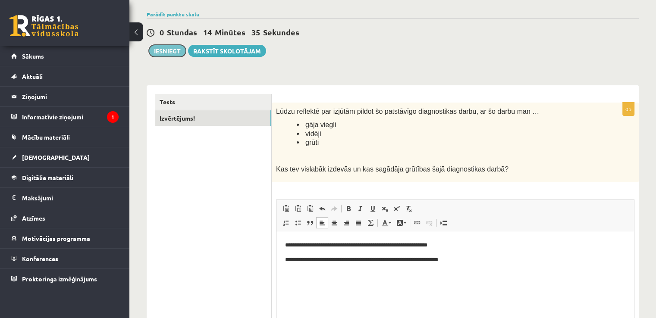
click at [172, 52] on button "Iesniegt" at bounding box center [167, 51] width 37 height 12
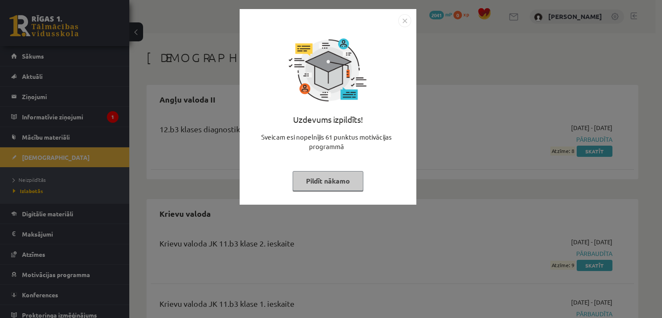
click at [405, 21] on img "Close" at bounding box center [404, 20] width 13 height 13
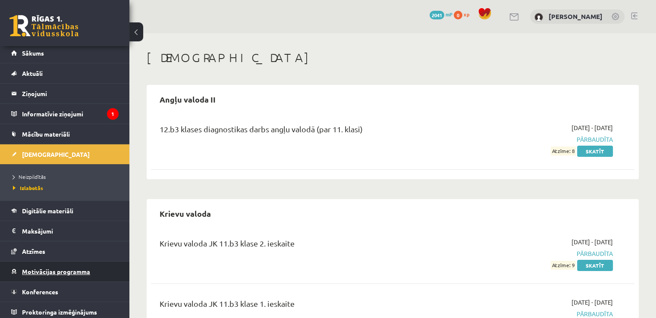
scroll to position [6, 0]
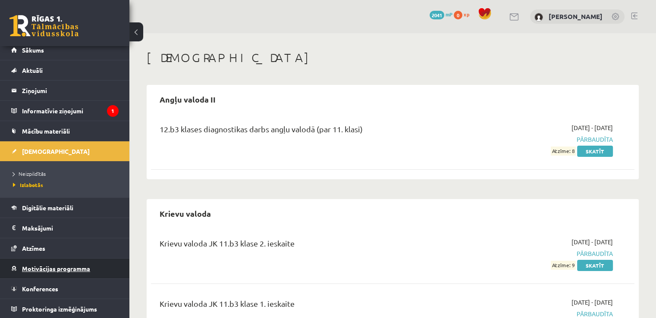
click at [43, 269] on span "Motivācijas programma" at bounding box center [56, 269] width 68 height 8
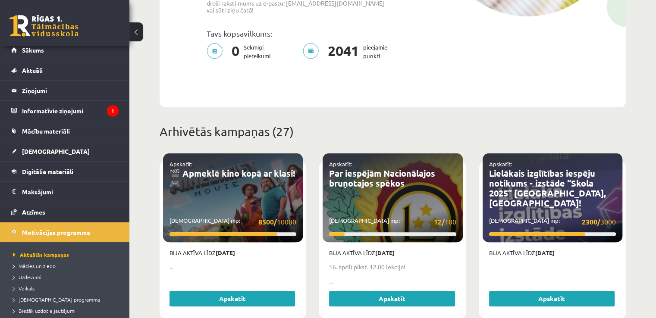
scroll to position [259, 0]
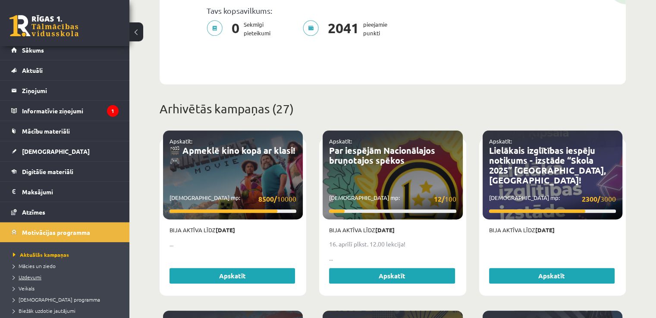
click at [31, 279] on link "Uzdevumi" at bounding box center [67, 277] width 108 height 8
